Goal: Task Accomplishment & Management: Use online tool/utility

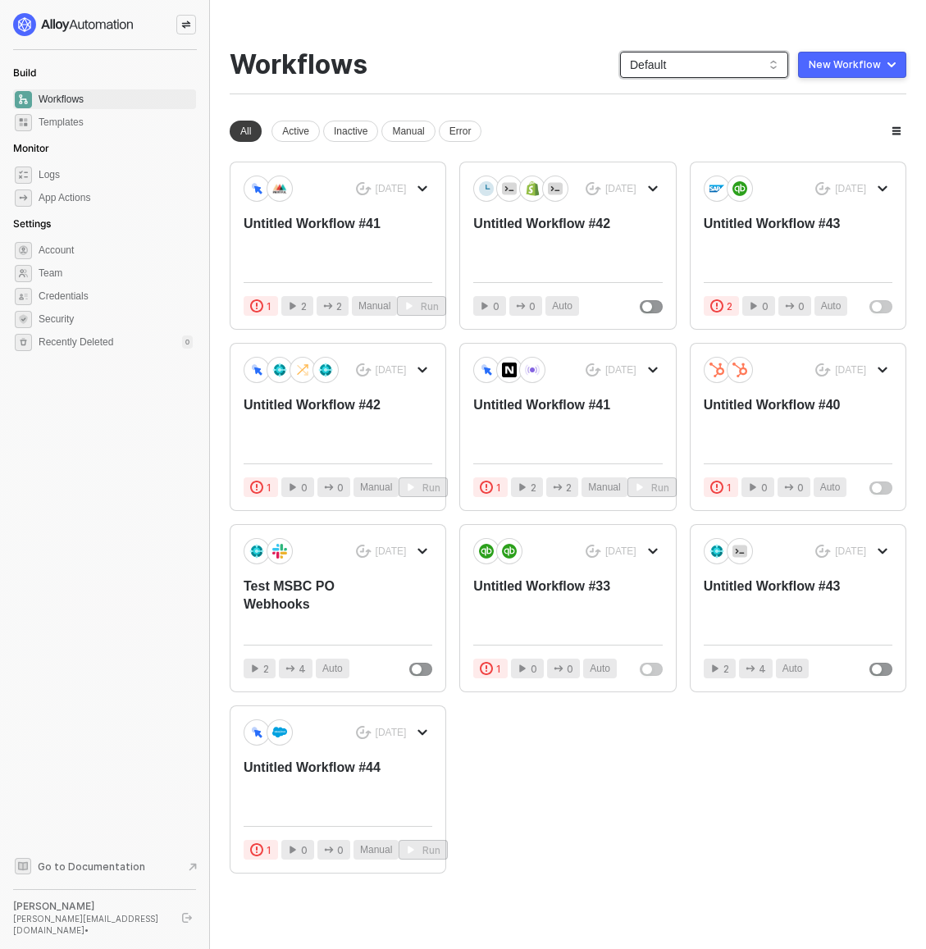
click at [719, 55] on span "Default" at bounding box center [704, 64] width 148 height 25
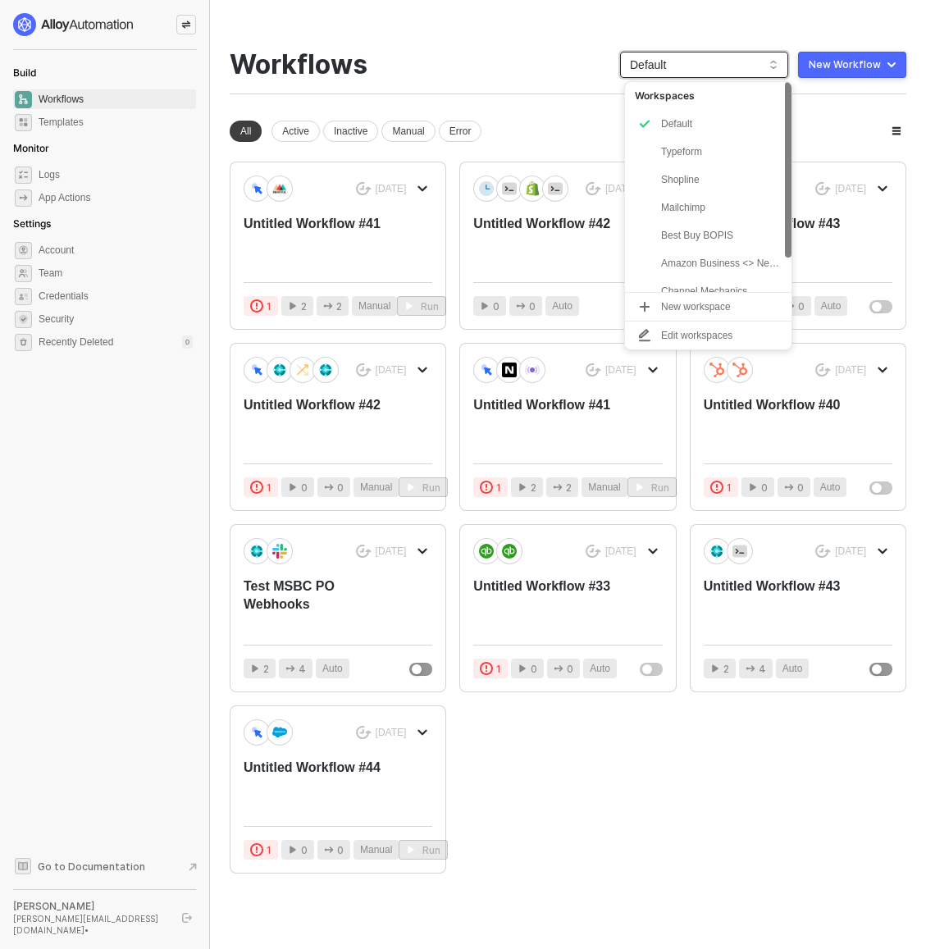
scroll to position [41, 0]
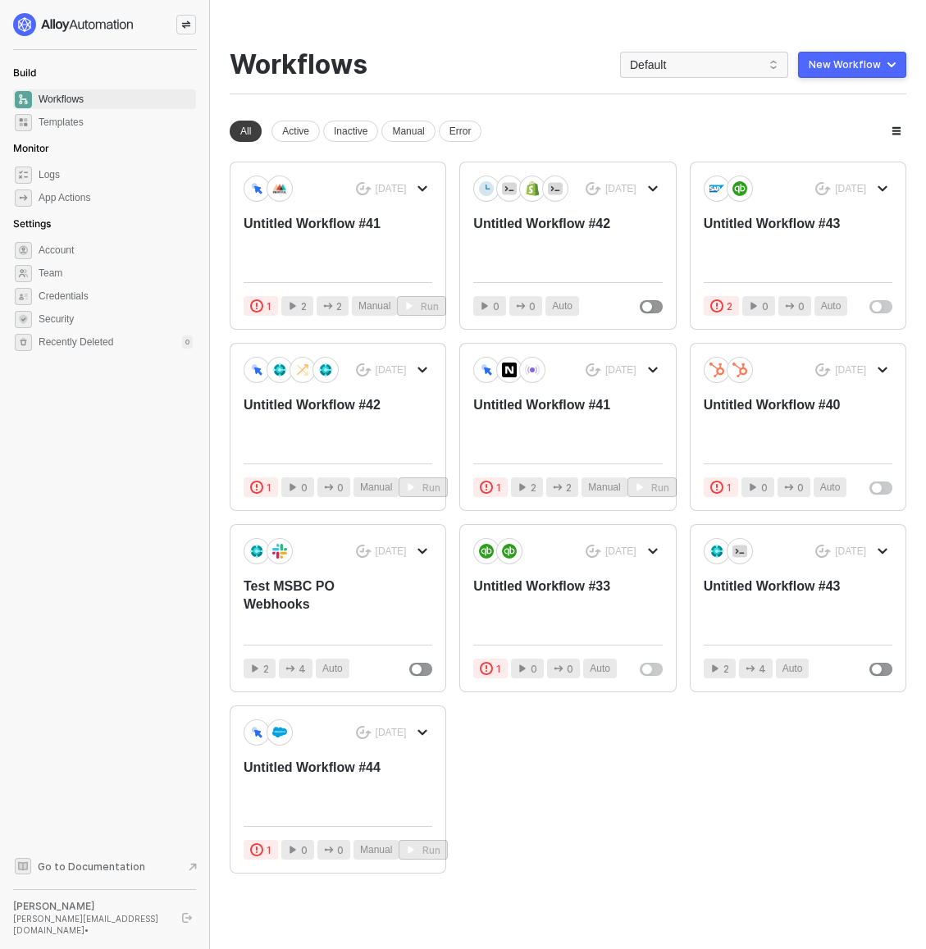
click at [417, 43] on div "You need to expand your browser window or switch to a computer with a bigger sc…" at bounding box center [568, 481] width 716 height 962
click at [186, 27] on icon "icon-swap" at bounding box center [186, 25] width 10 height 10
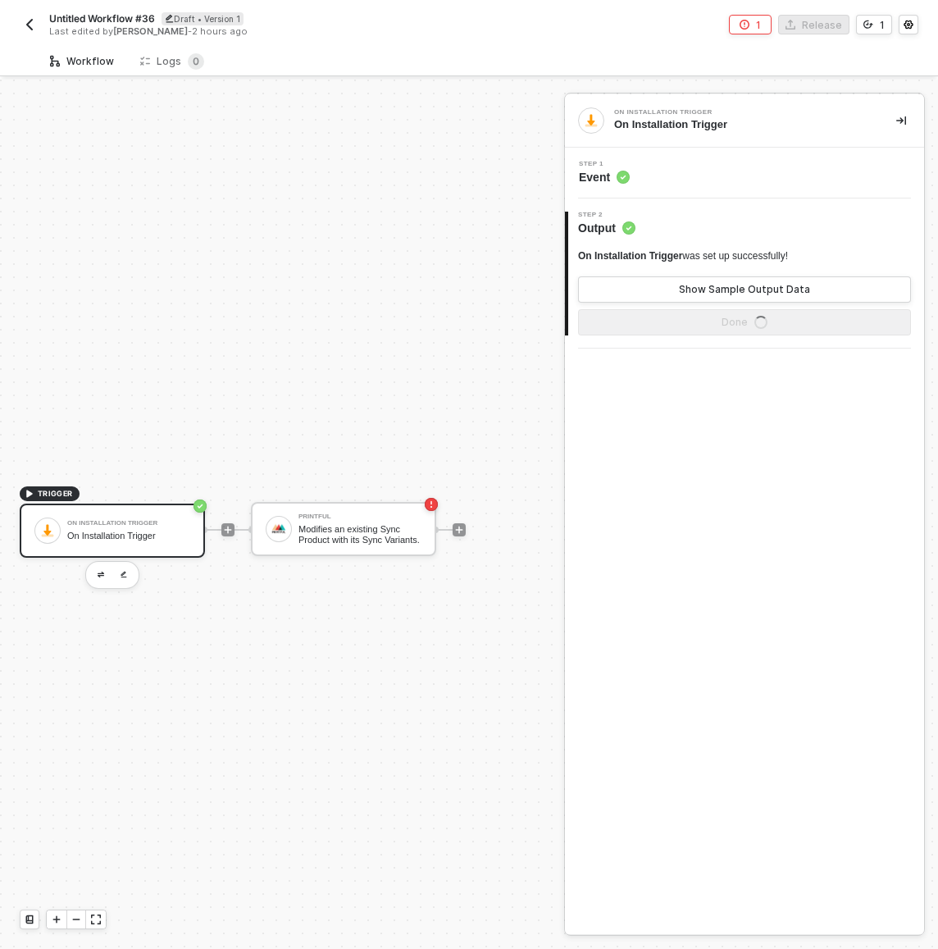
scroll to position [43, 0]
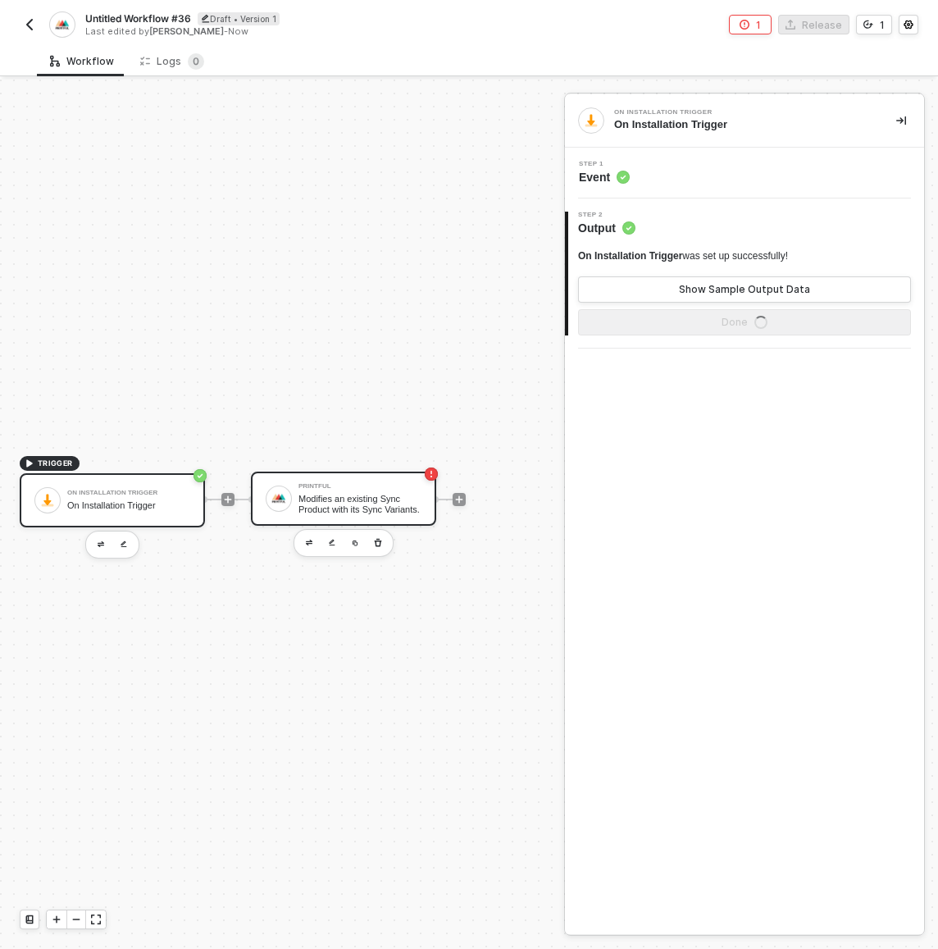
click at [351, 494] on div "Modifies an existing Sync Product with its Sync Variants." at bounding box center [359, 504] width 123 height 20
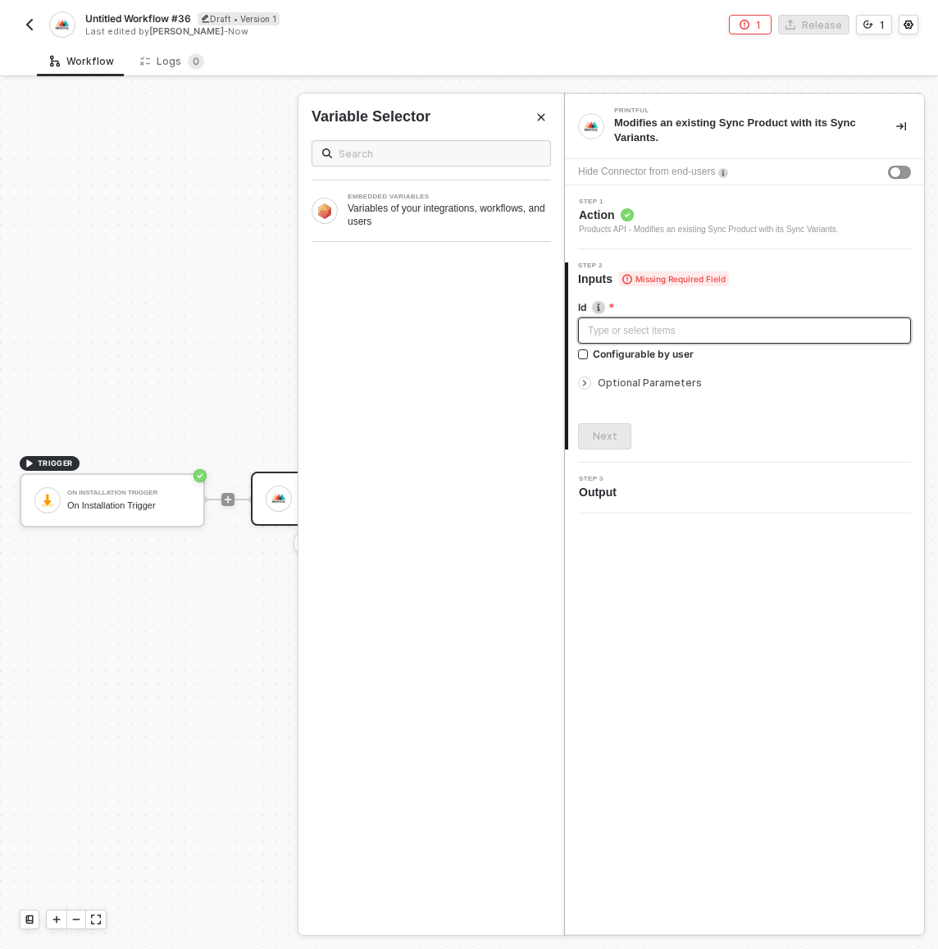
click at [717, 324] on div "Type or select items ﻿" at bounding box center [744, 331] width 313 height 16
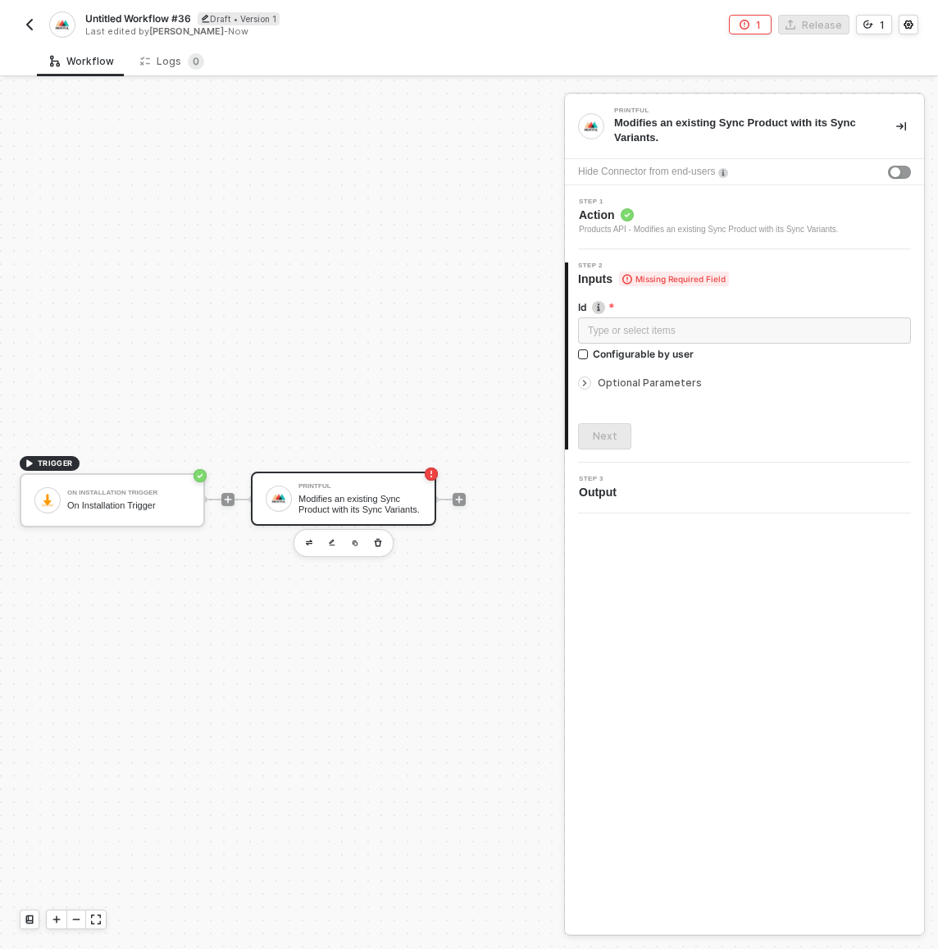
click at [676, 372] on div at bounding box center [744, 370] width 333 height 7
click at [676, 379] on span "Optional Parameters" at bounding box center [650, 382] width 104 height 12
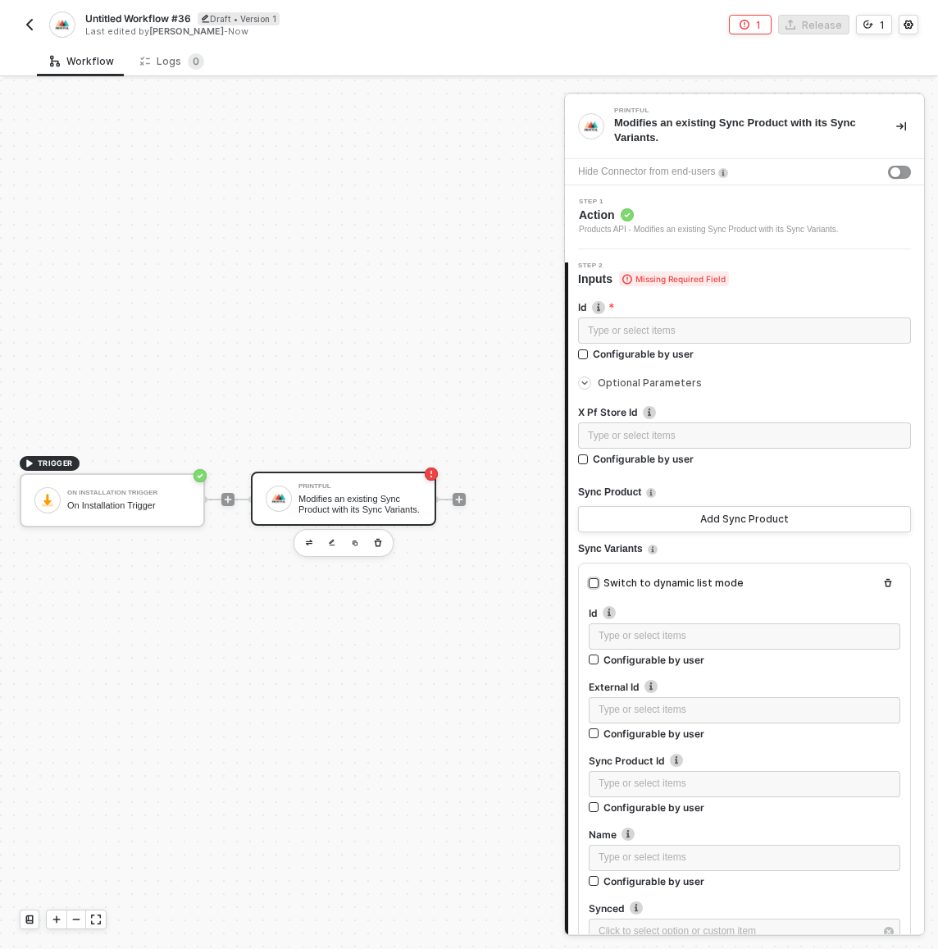
click at [701, 576] on div "Switch to dynamic list mode" at bounding box center [673, 584] width 140 height 16
click at [599, 578] on input "Switch to dynamic list mode" at bounding box center [594, 583] width 10 height 10
click at [703, 580] on div "Switch to dynamic list mode" at bounding box center [673, 584] width 140 height 16
click at [599, 580] on input "Switch to dynamic list mode" at bounding box center [594, 583] width 10 height 10
checkbox input "false"
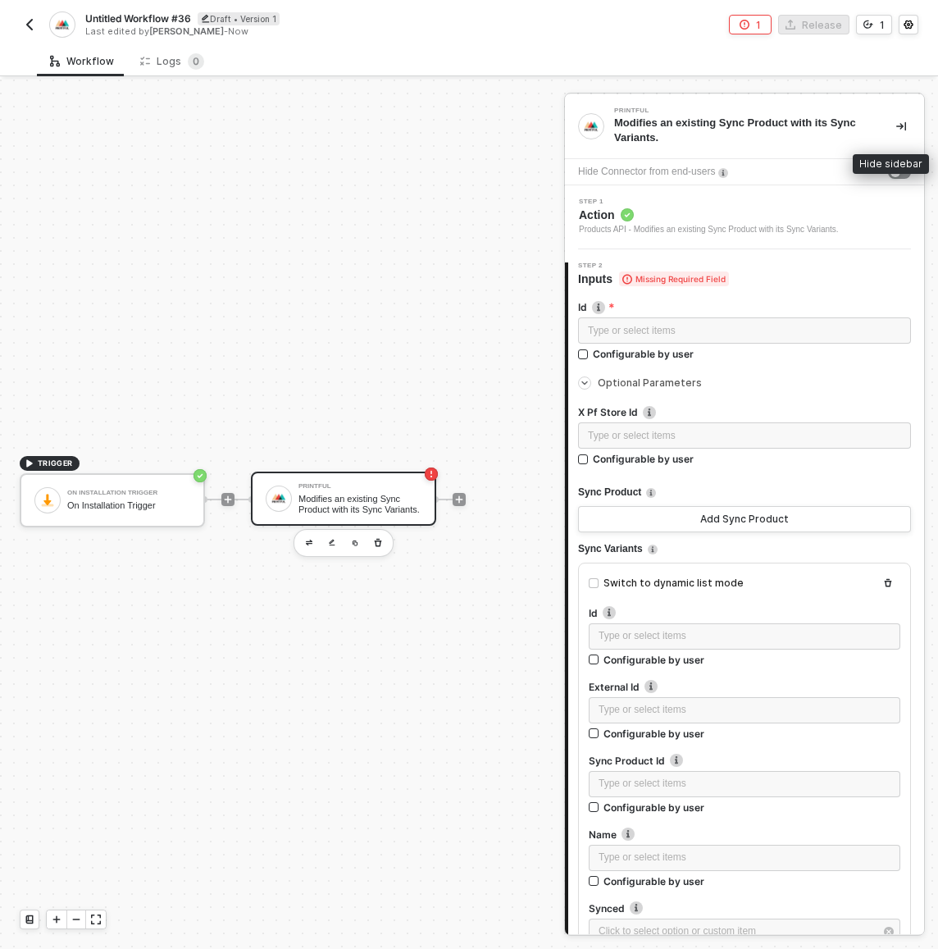
click at [896, 125] on icon "icon-collapse-right" at bounding box center [901, 126] width 10 height 9
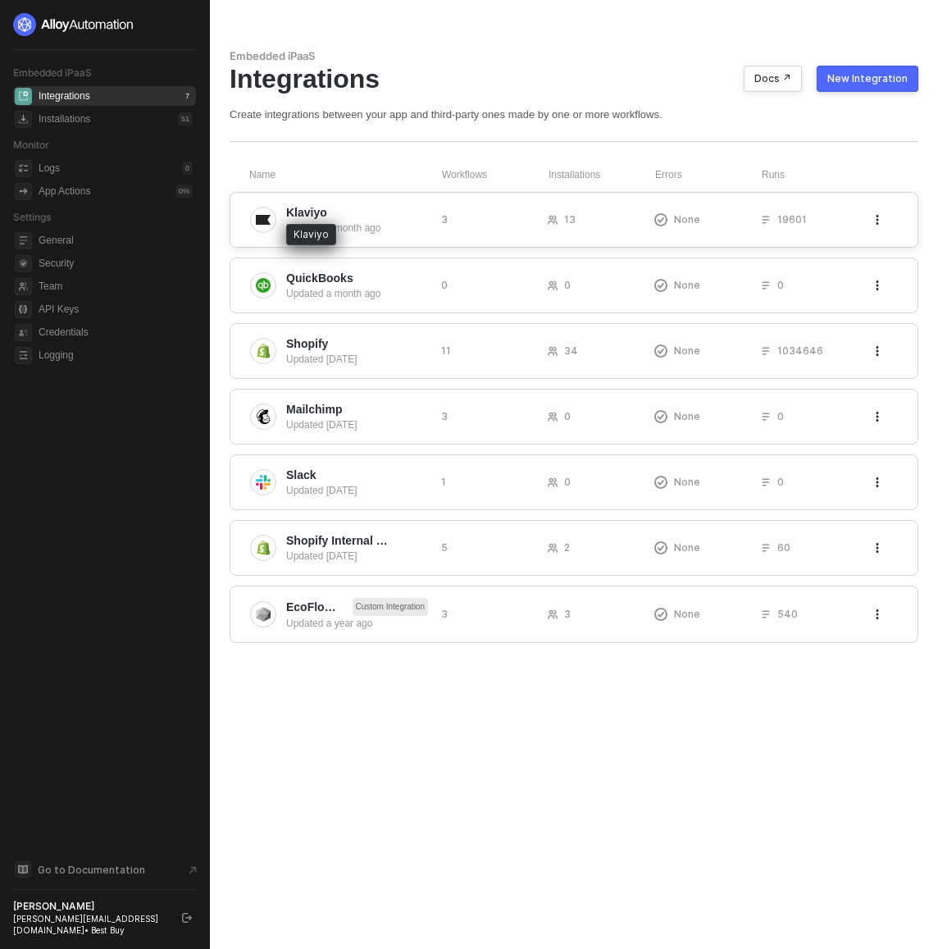
click at [319, 205] on span "Klaviyo" at bounding box center [306, 212] width 41 height 16
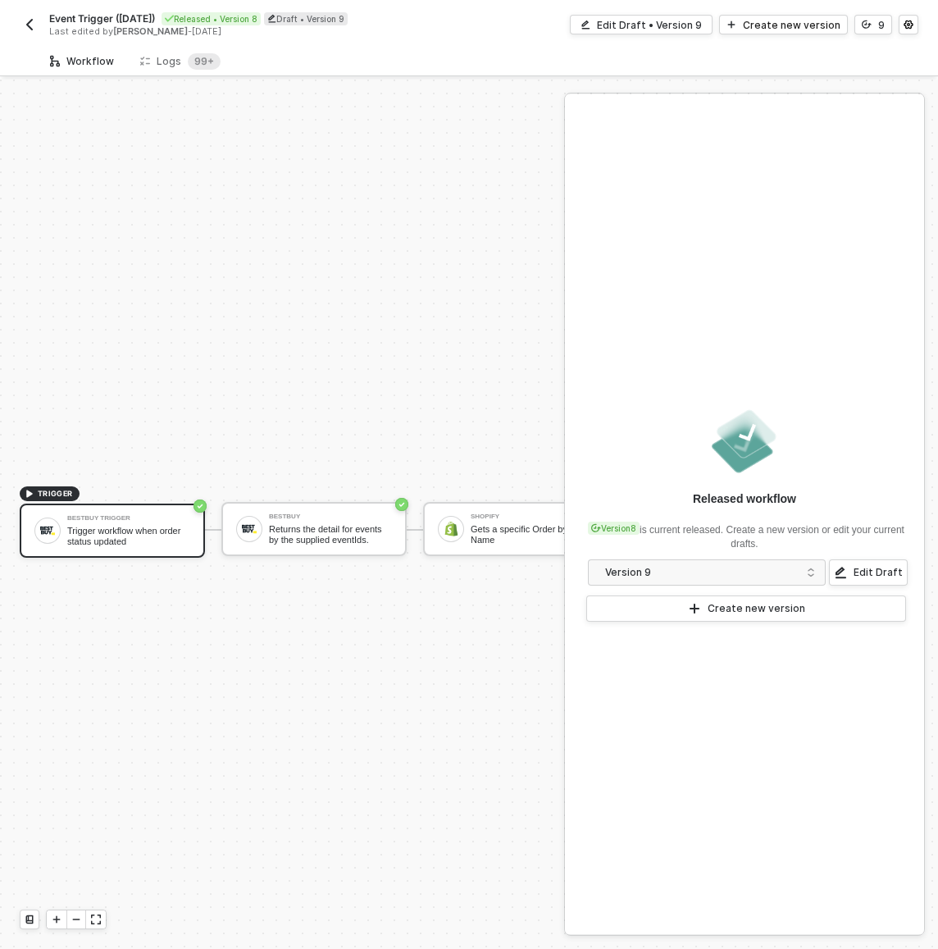
scroll to position [43, 0]
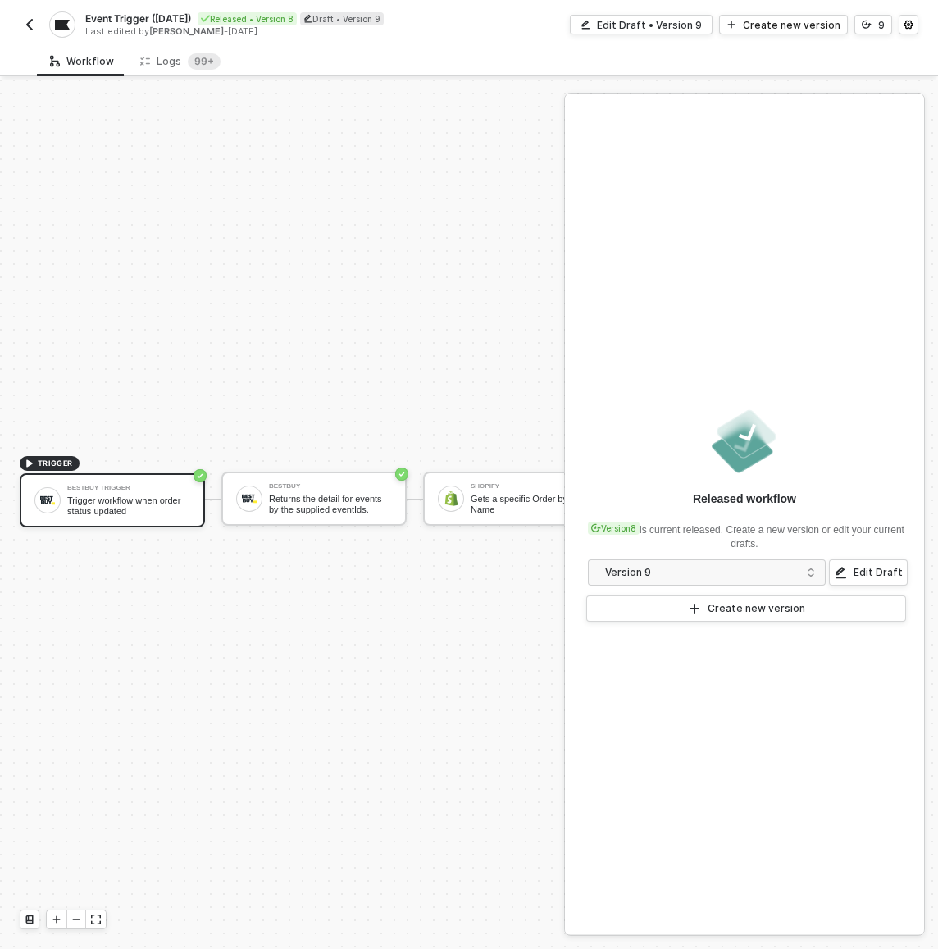
click at [34, 28] on img "button" at bounding box center [29, 24] width 13 height 13
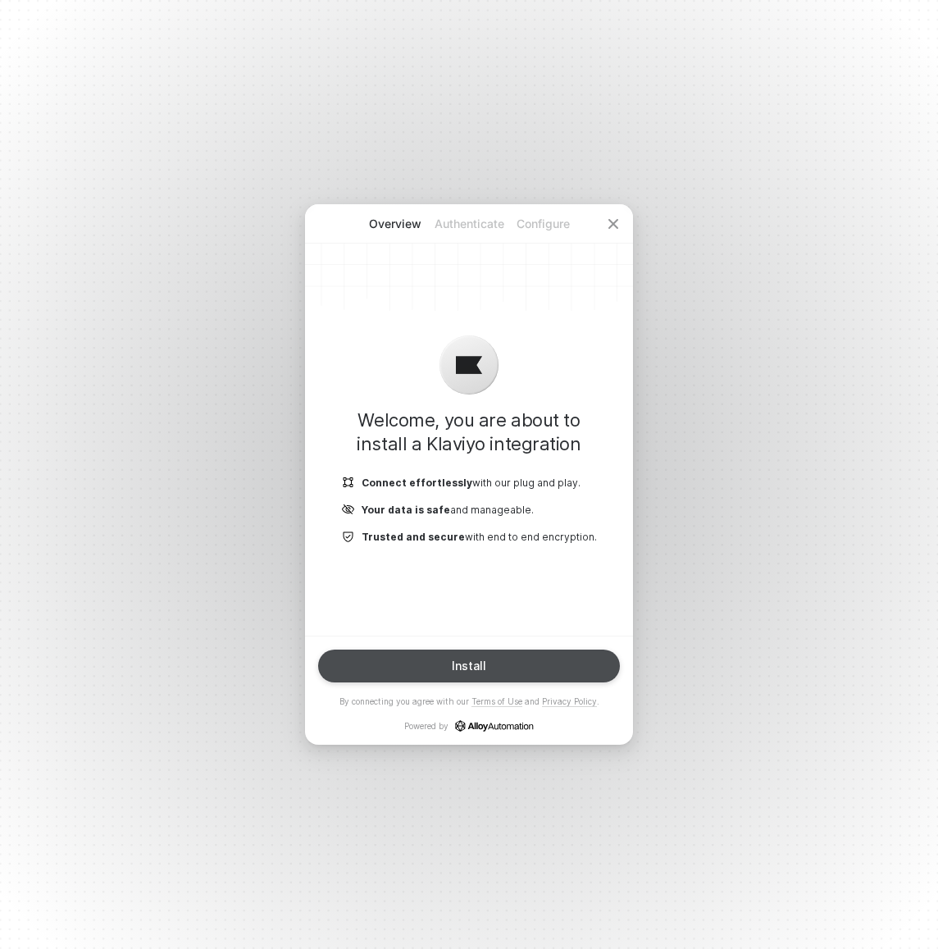
click at [521, 671] on button "Install" at bounding box center [469, 665] width 302 height 33
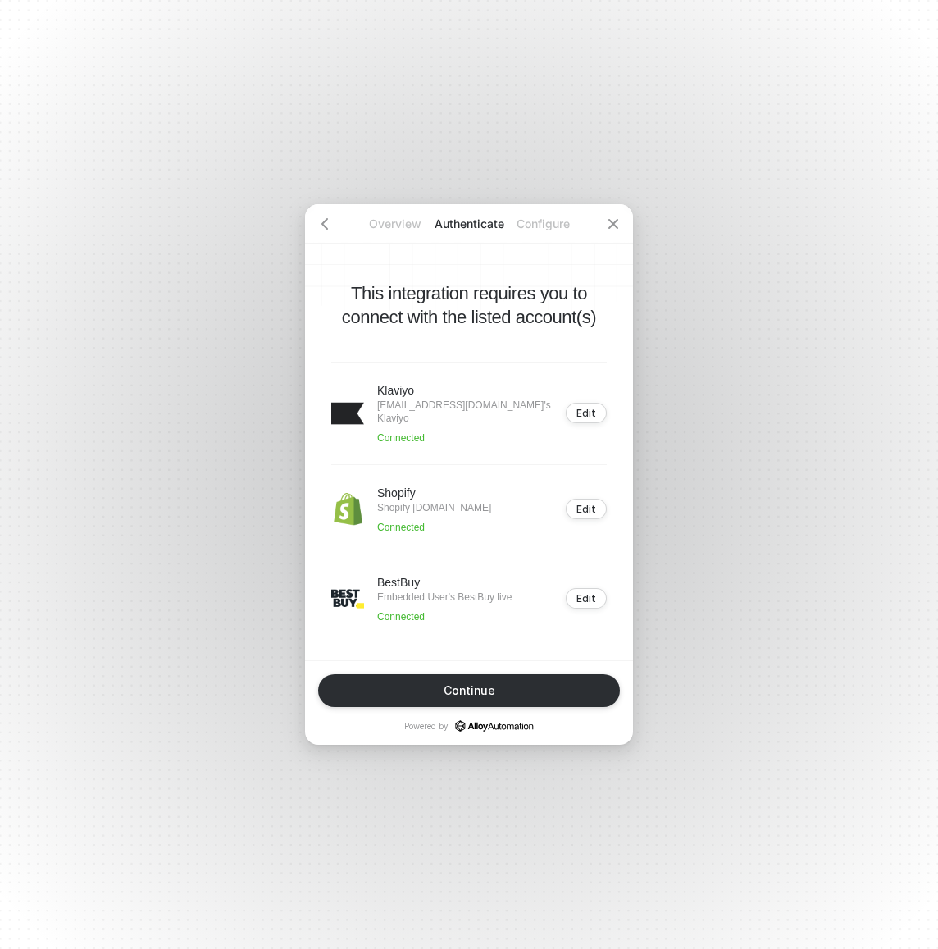
click at [413, 514] on p "Shopify pioneer-global-usa.myshopify.com" at bounding box center [434, 507] width 114 height 13
click at [405, 514] on p "Shopify pioneer-global-usa.myshopify.com" at bounding box center [434, 507] width 114 height 13
click at [387, 513] on p "Shopify pioneer-global-usa.myshopify.com" at bounding box center [434, 507] width 114 height 13
click at [387, 512] on p "Shopify pioneer-global-usa.myshopify.com" at bounding box center [434, 507] width 114 height 13
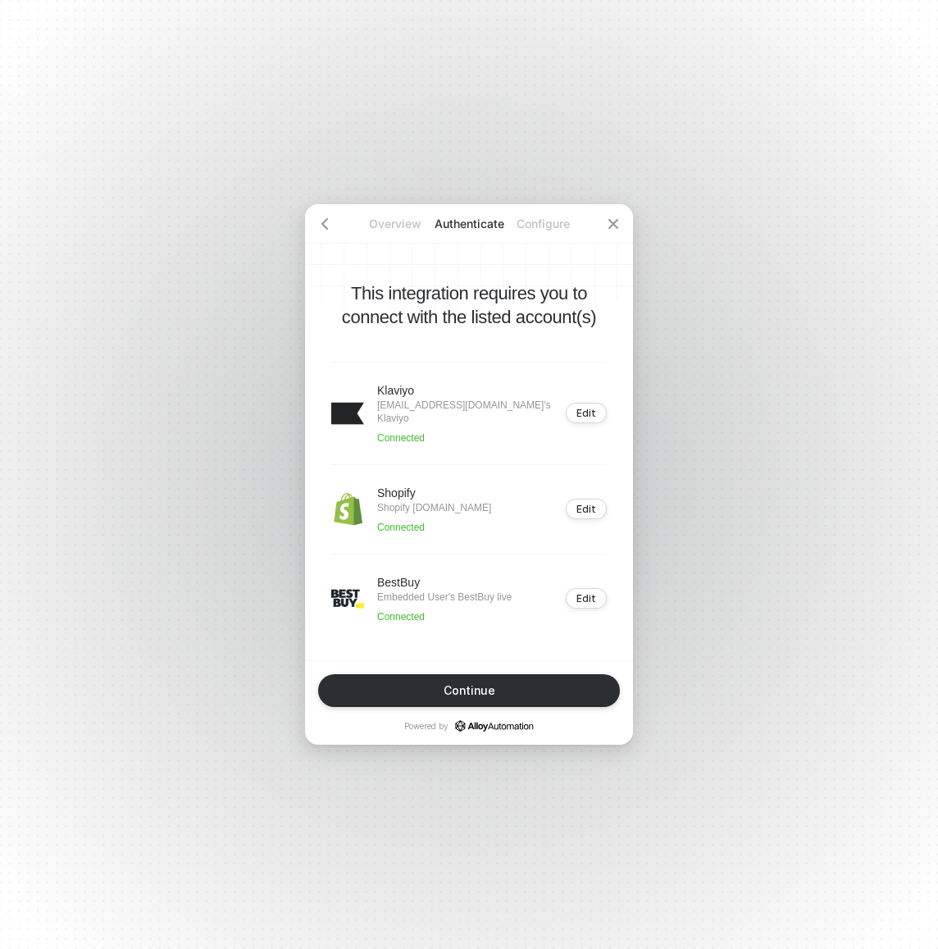
click at [491, 530] on p "Connected" at bounding box center [434, 527] width 114 height 13
click at [579, 516] on button "Edit" at bounding box center [586, 509] width 41 height 20
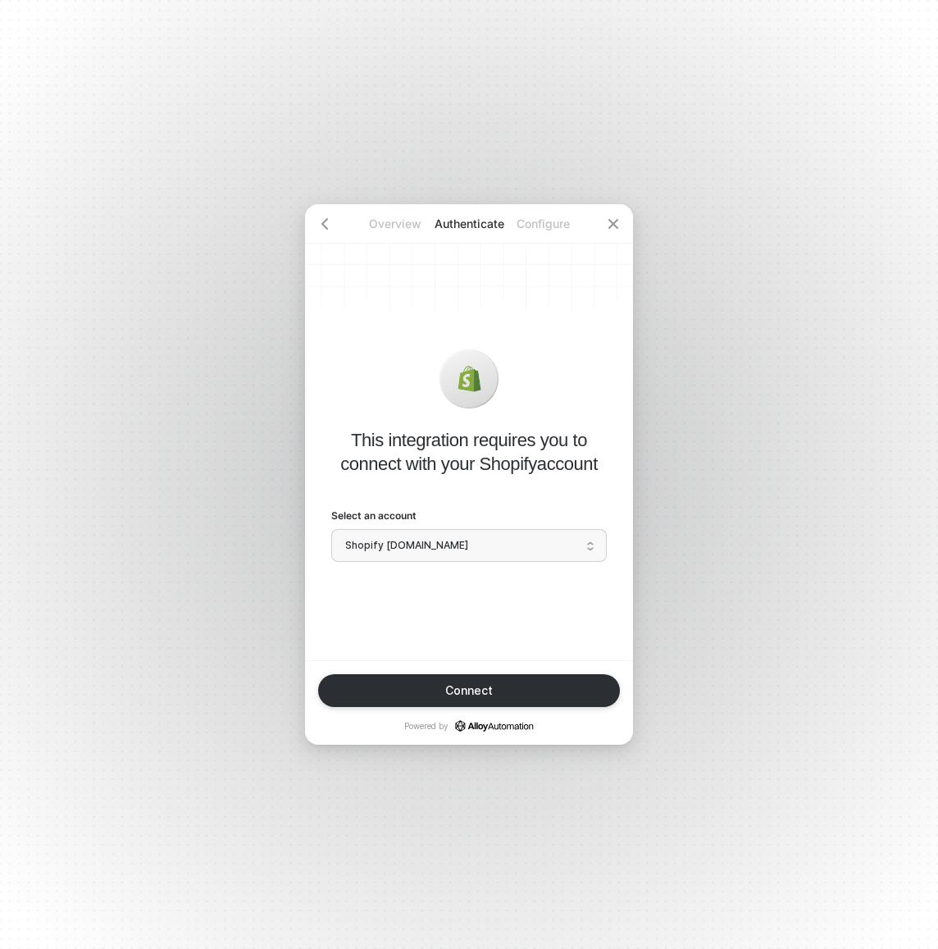
click at [559, 551] on span "Shopify pioneer-global-usa.myshopify.com" at bounding box center [469, 545] width 248 height 25
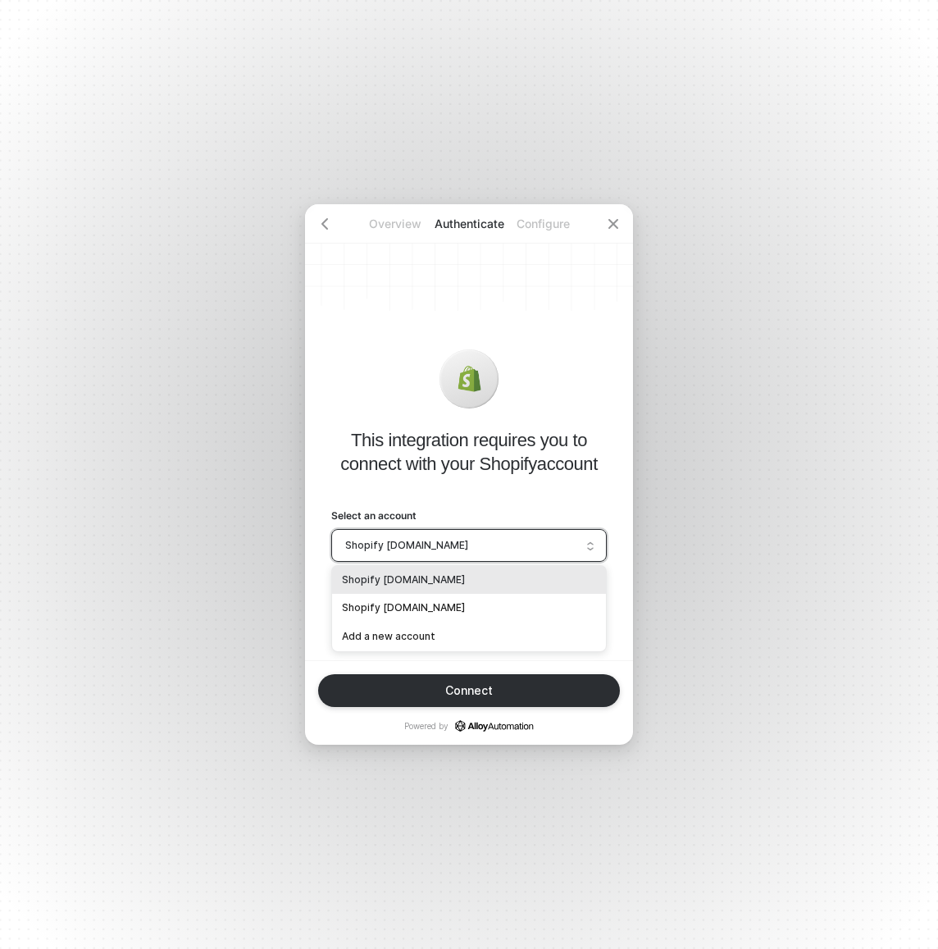
click at [574, 385] on div at bounding box center [468, 388] width 275 height 79
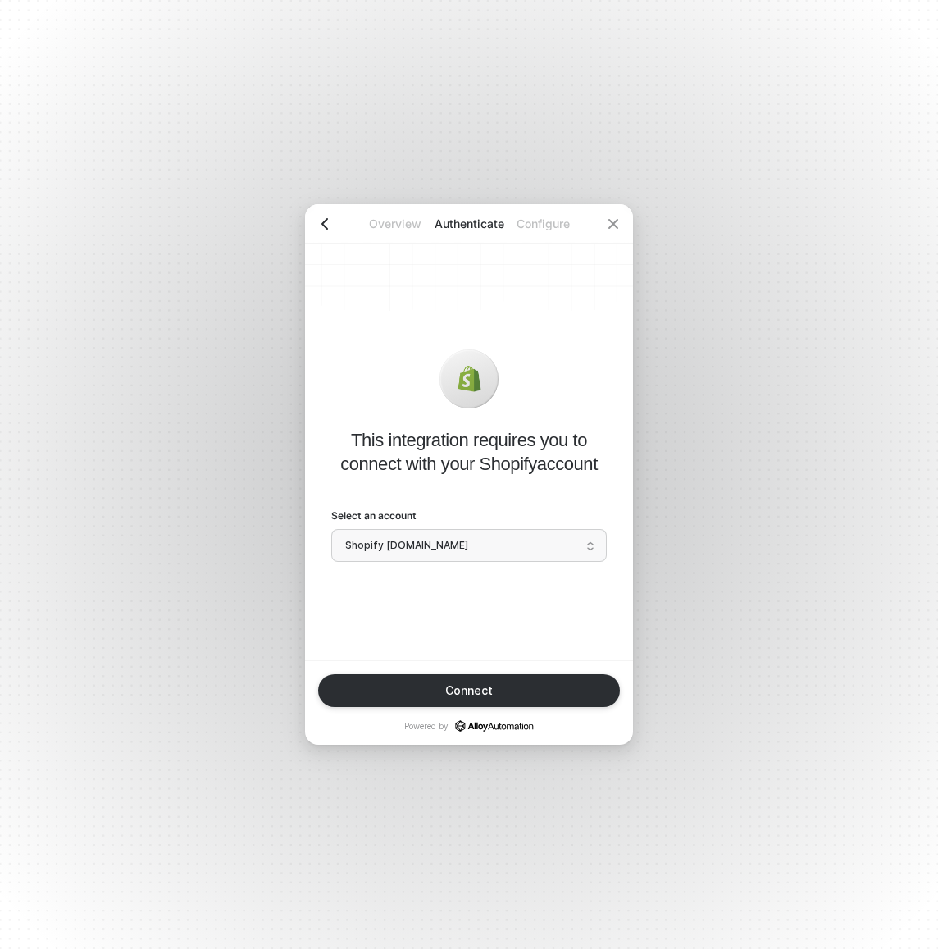
click at [321, 221] on icon "icon-arrow-left" at bounding box center [324, 223] width 13 height 13
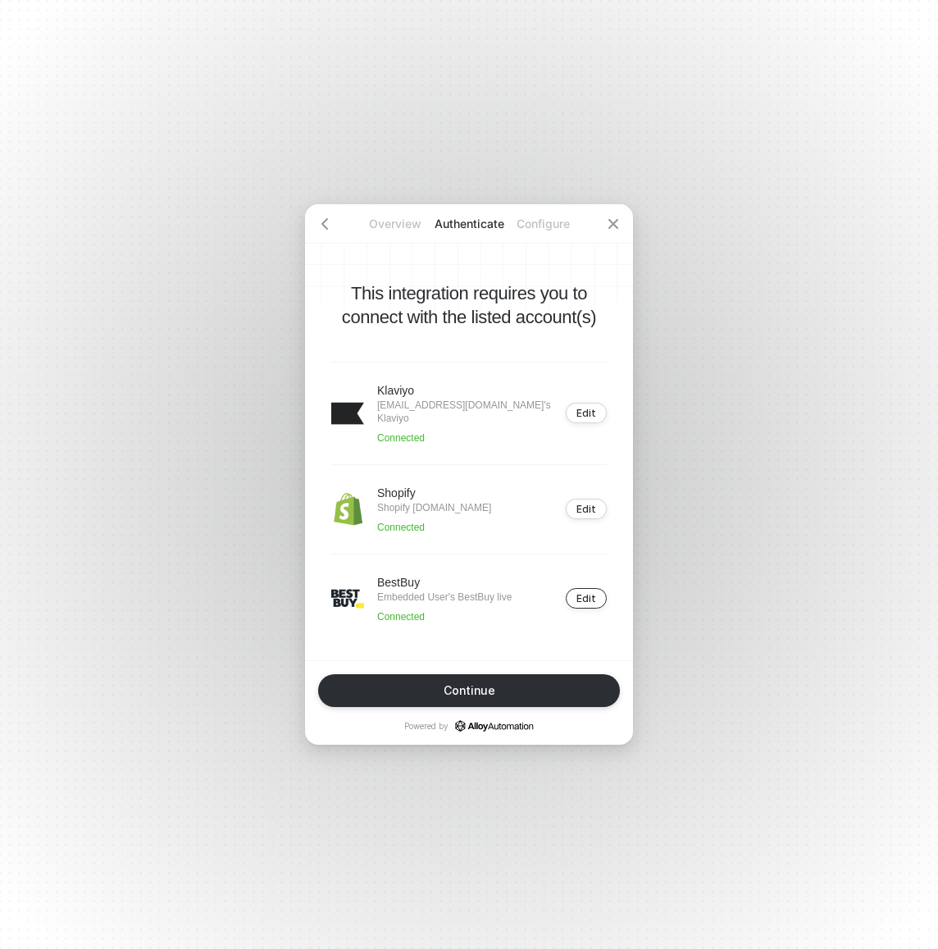
click at [584, 603] on div "Edit" at bounding box center [586, 598] width 20 height 12
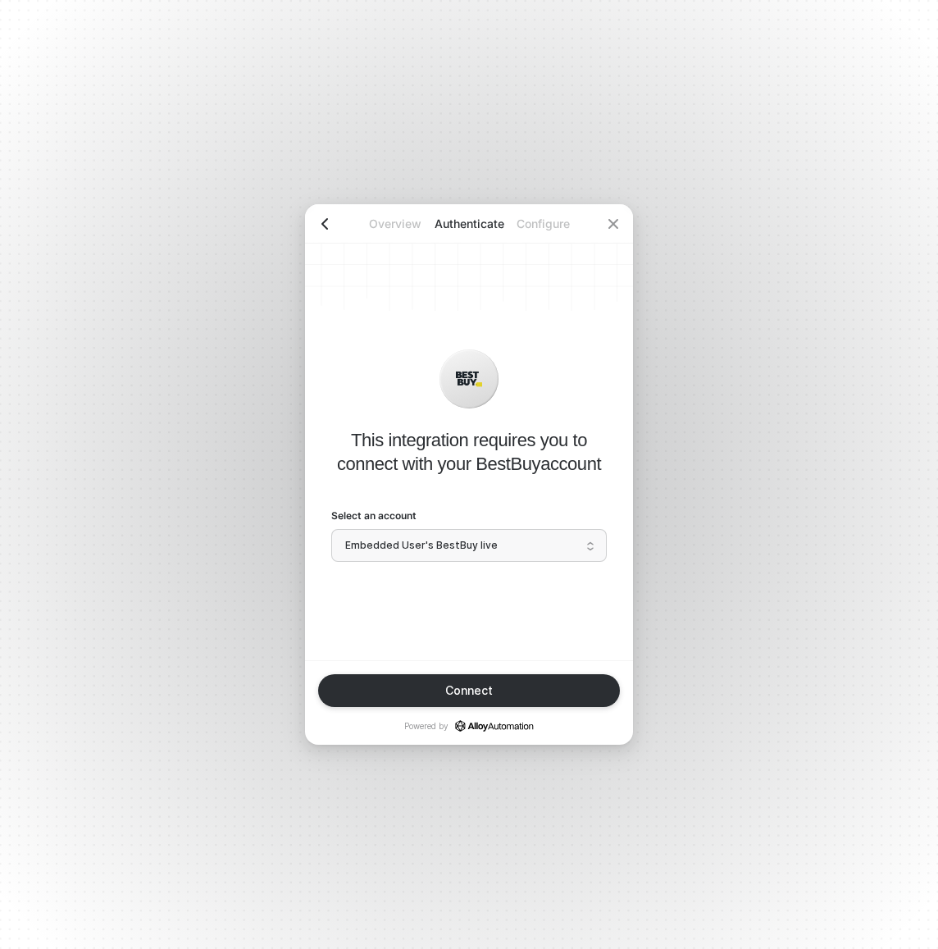
click at [325, 229] on icon "icon-arrow-left" at bounding box center [324, 223] width 13 height 13
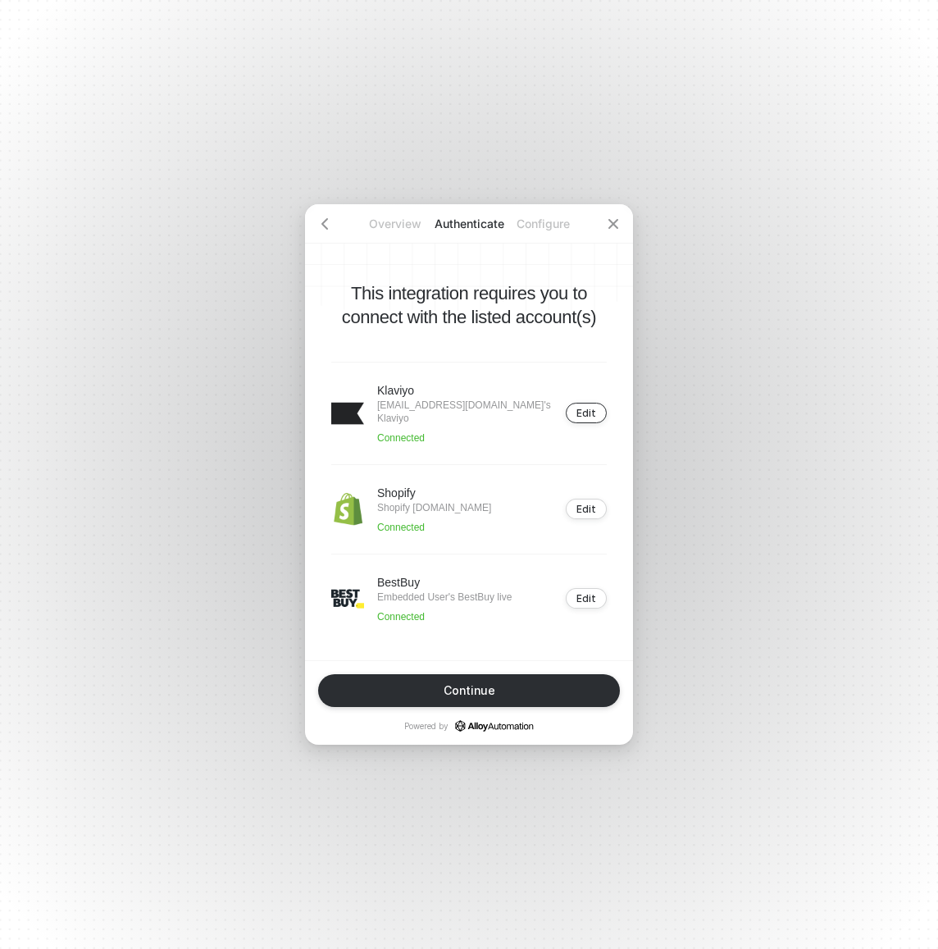
click at [587, 407] on div "Edit" at bounding box center [586, 413] width 20 height 12
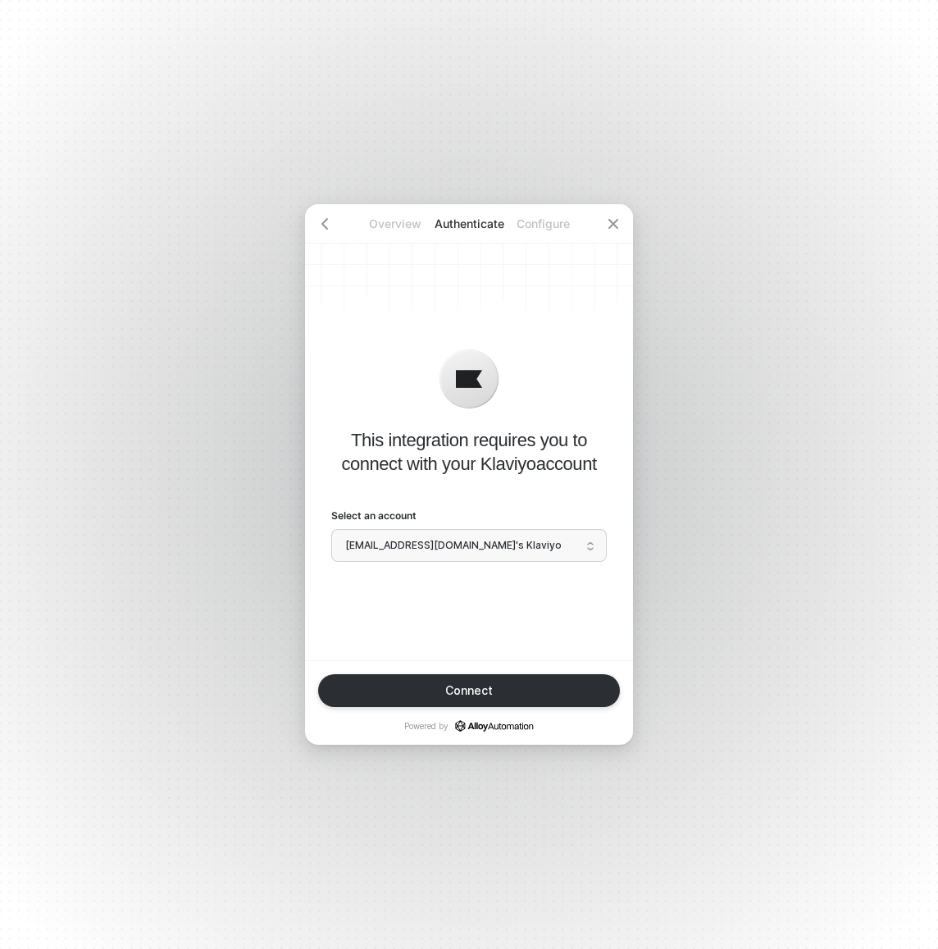
click at [545, 538] on span "ashok.nair@pioneer-usa.com's Klaviyo" at bounding box center [469, 545] width 248 height 25
click at [302, 130] on div "Overview Authenticate Configure This integration requires you to connect with y…" at bounding box center [469, 474] width 938 height 949
